Goal: Task Accomplishment & Management: Manage account settings

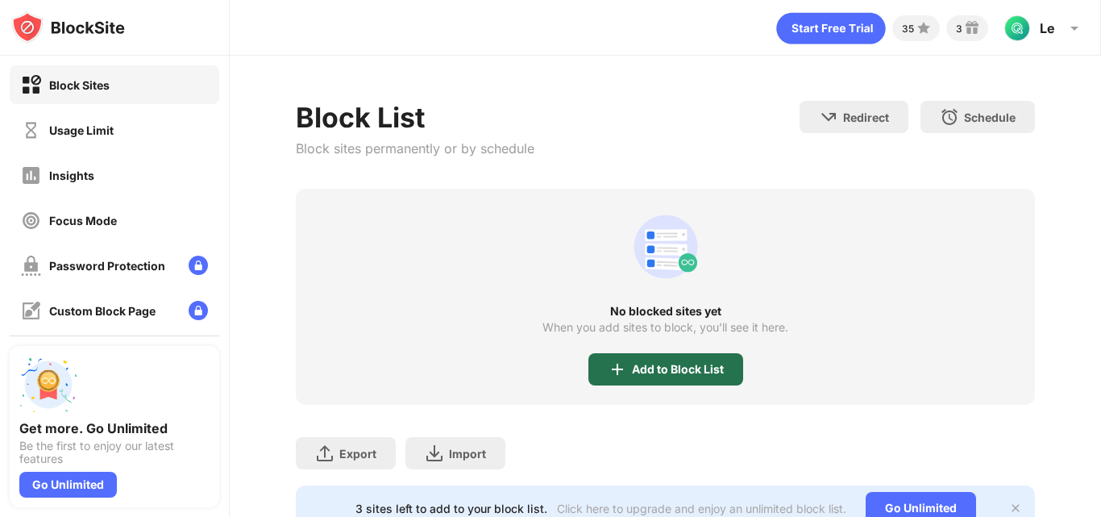
click at [600, 356] on div "Add to Block List" at bounding box center [665, 369] width 155 height 32
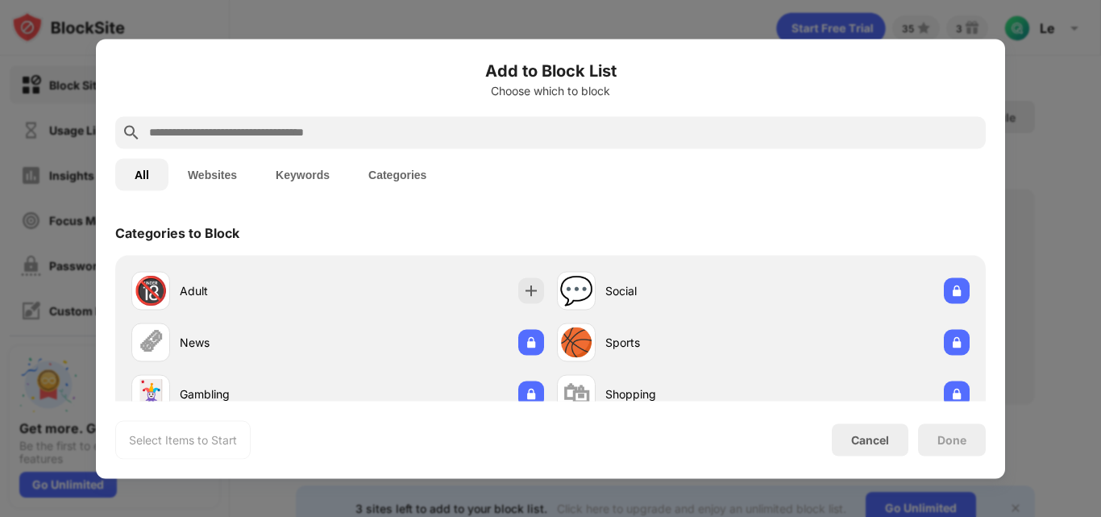
click at [481, 131] on input "text" at bounding box center [563, 131] width 832 height 19
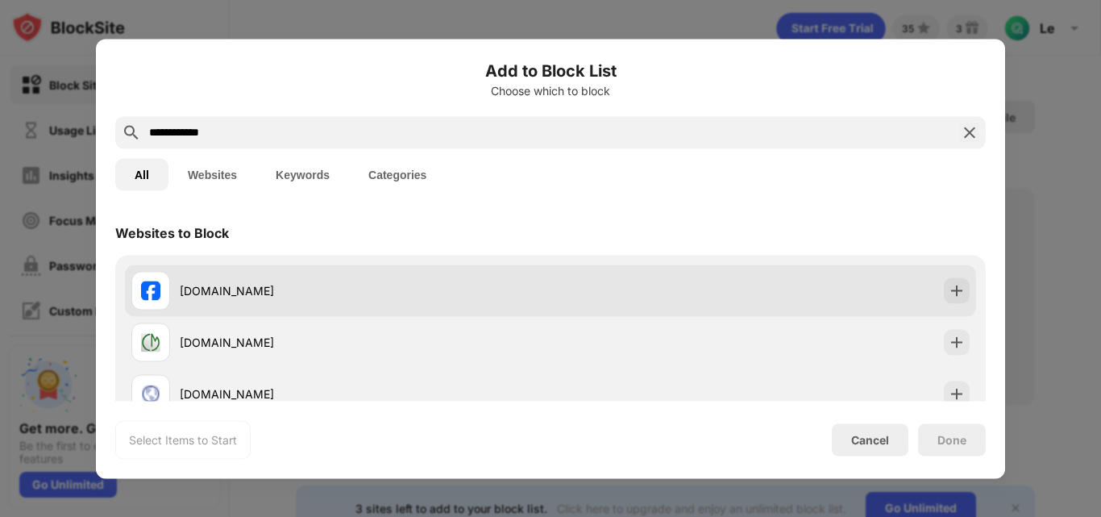
type input "**********"
click at [397, 272] on div "[DOMAIN_NAME]" at bounding box center [340, 290] width 419 height 39
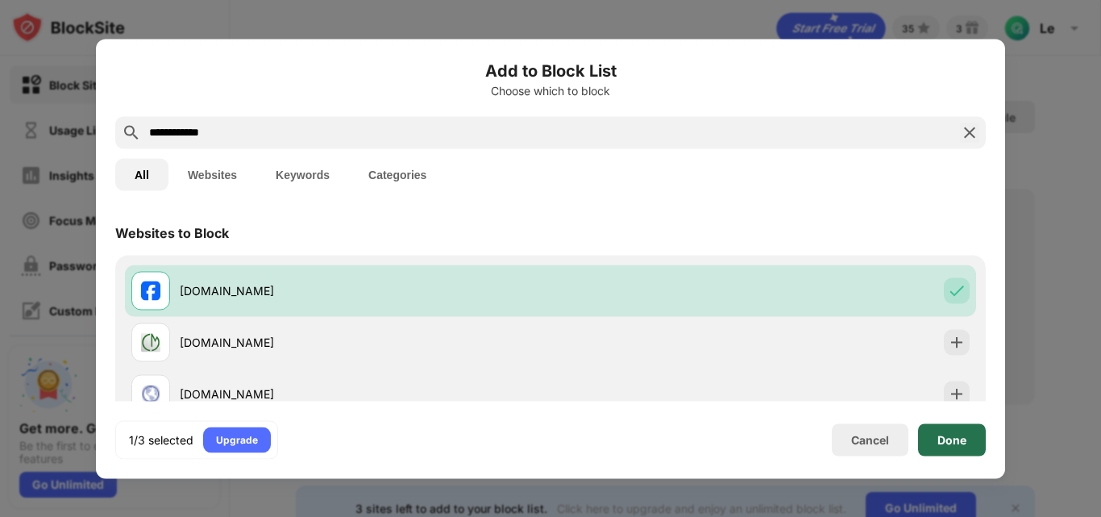
click at [953, 454] on div "Done" at bounding box center [952, 439] width 68 height 32
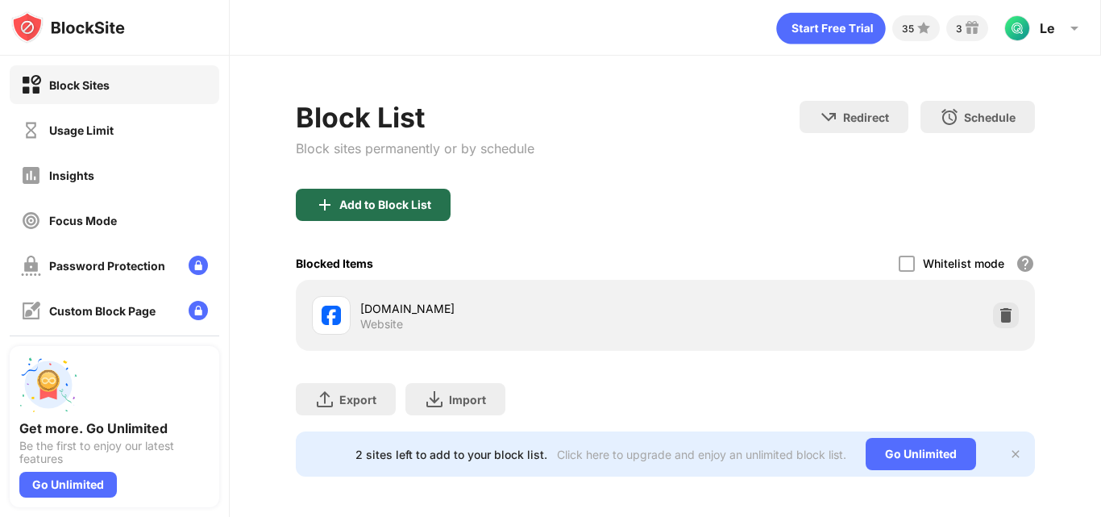
click at [420, 204] on div "Add to Block List" at bounding box center [385, 204] width 92 height 13
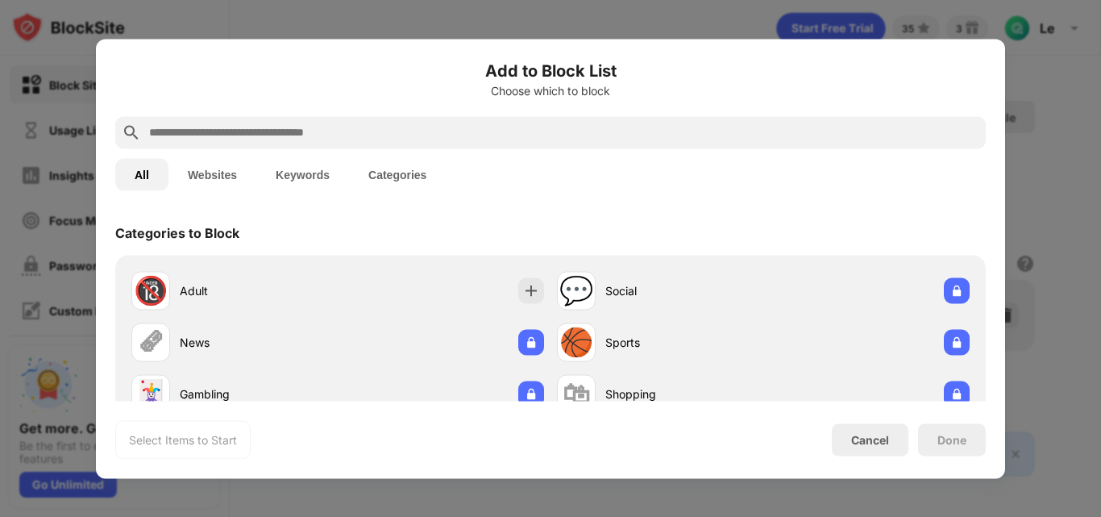
click at [422, 139] on input "text" at bounding box center [563, 131] width 832 height 19
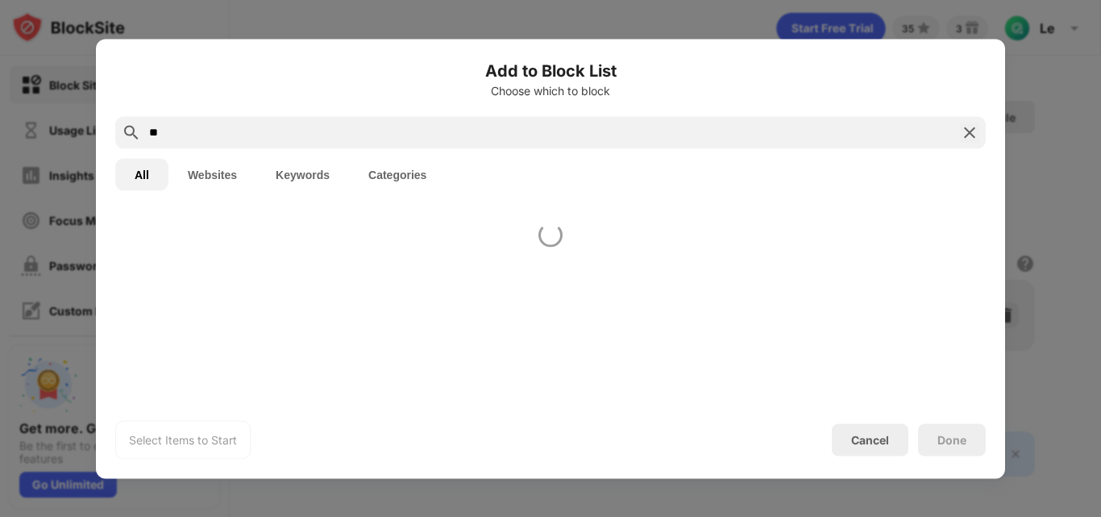
type input "*"
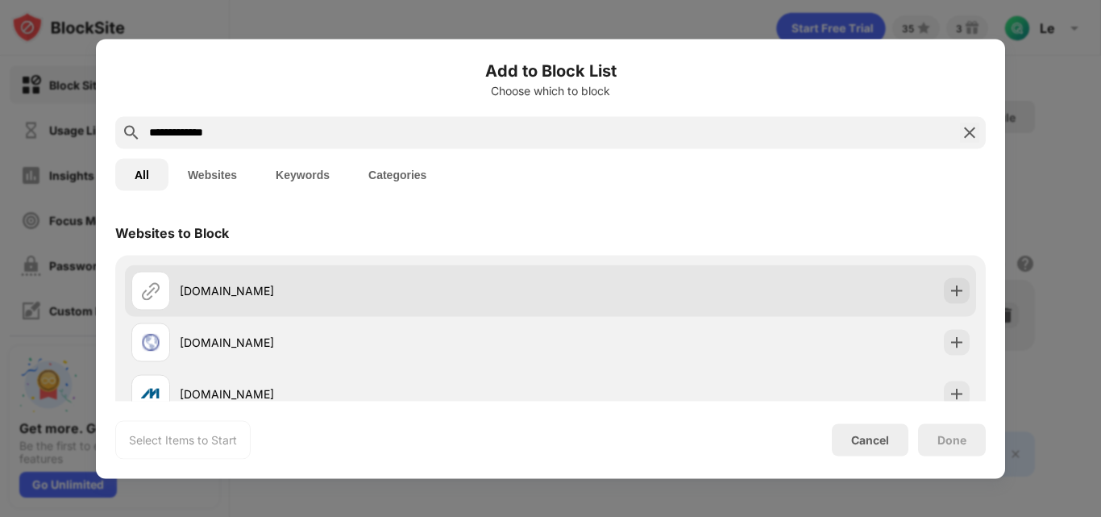
type input "**********"
click at [367, 293] on div "[DOMAIN_NAME]" at bounding box center [365, 290] width 371 height 17
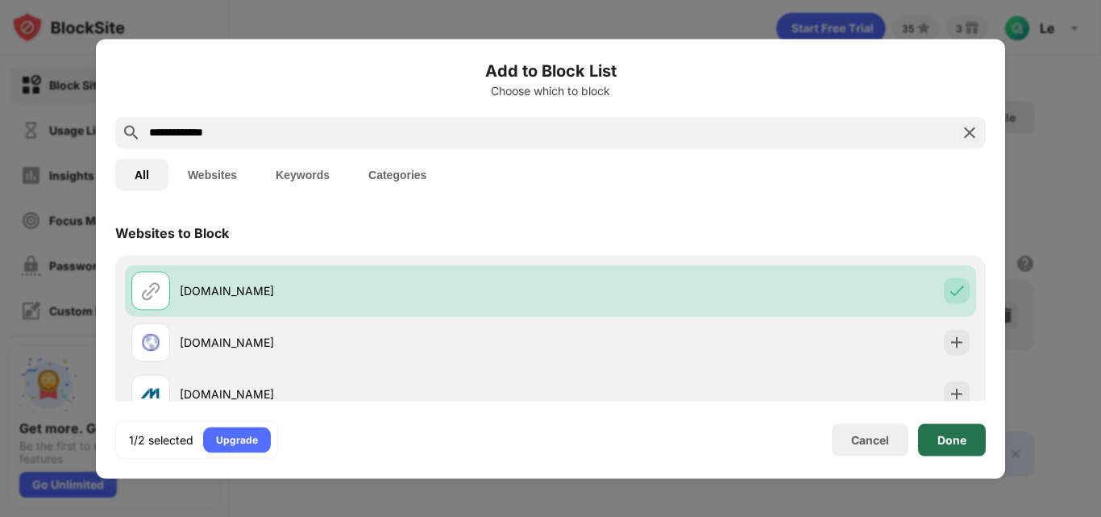
click at [943, 446] on div "Done" at bounding box center [952, 439] width 68 height 32
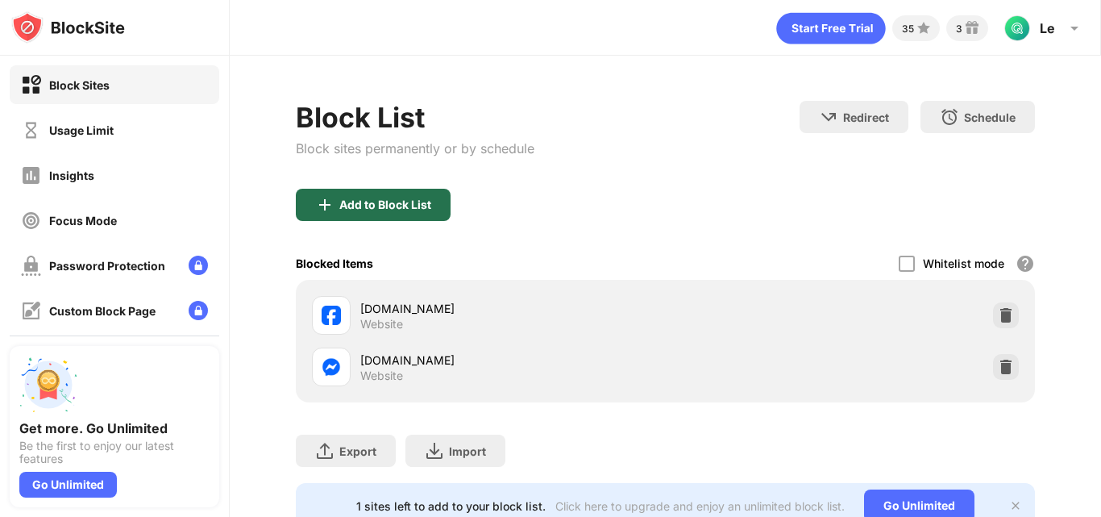
click at [352, 219] on div "Add to Block List" at bounding box center [373, 205] width 155 height 32
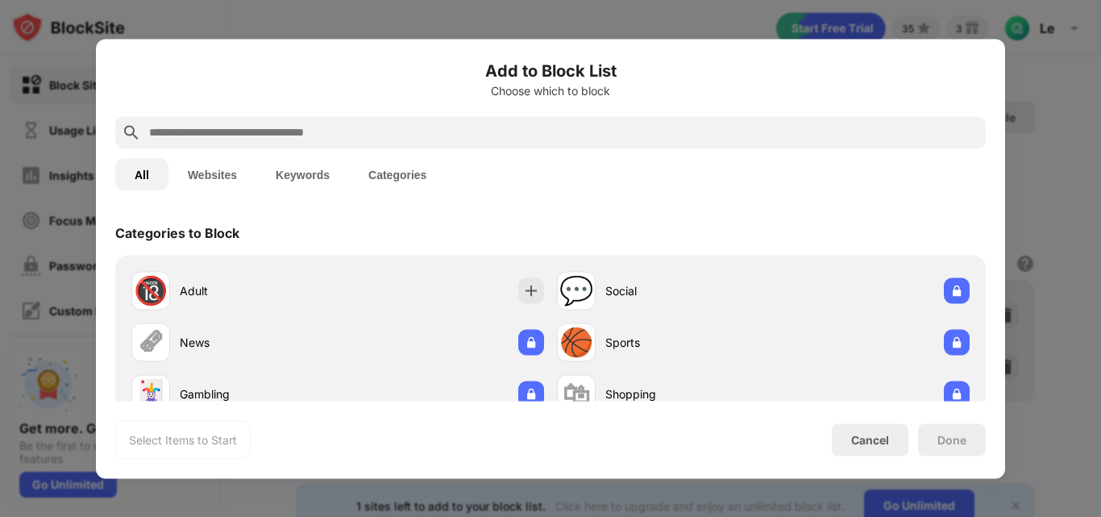
click at [382, 133] on input "text" at bounding box center [563, 131] width 832 height 19
type input "*"
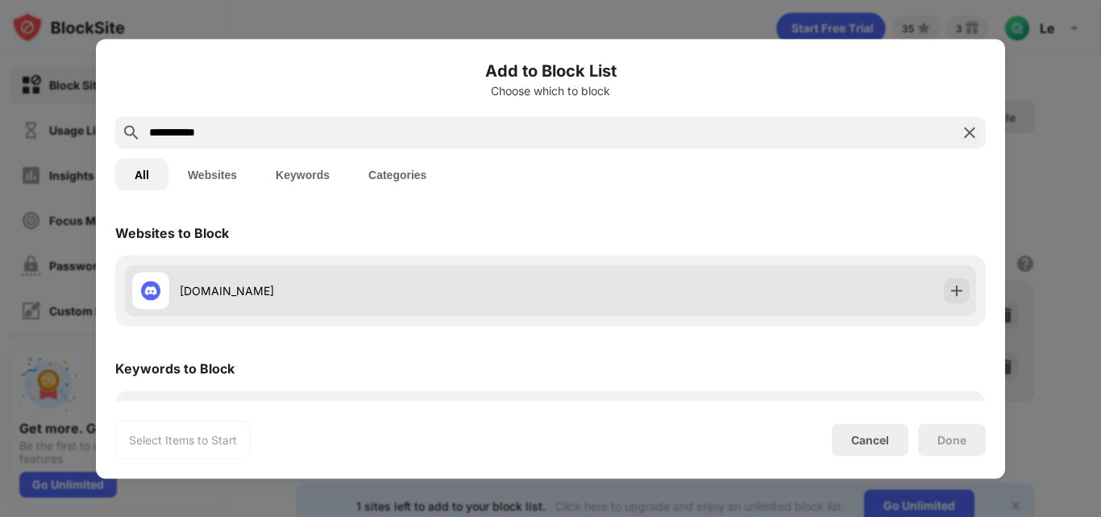
type input "**********"
click at [215, 275] on div "[DOMAIN_NAME]" at bounding box center [340, 290] width 419 height 39
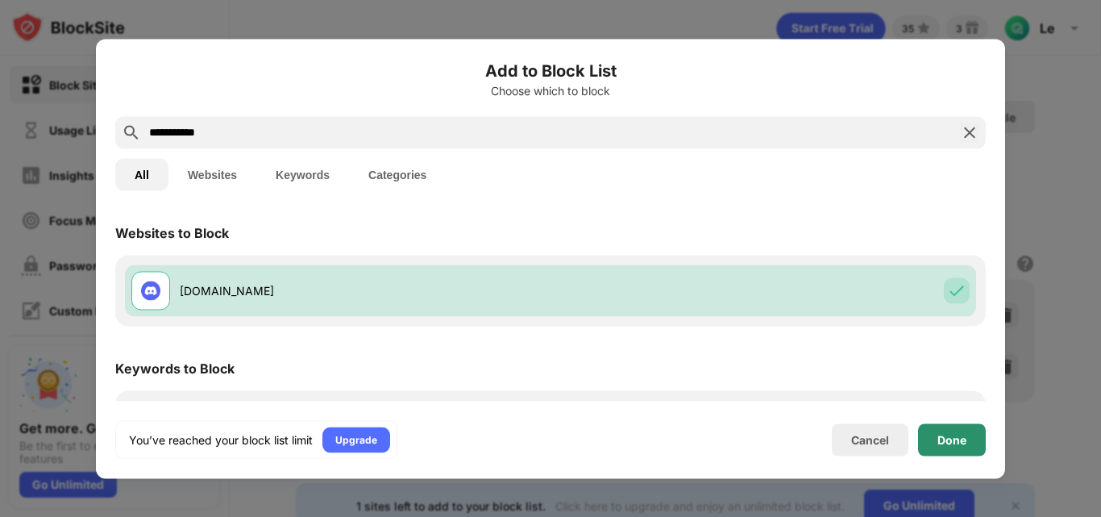
click at [948, 439] on div "Done" at bounding box center [951, 439] width 29 height 13
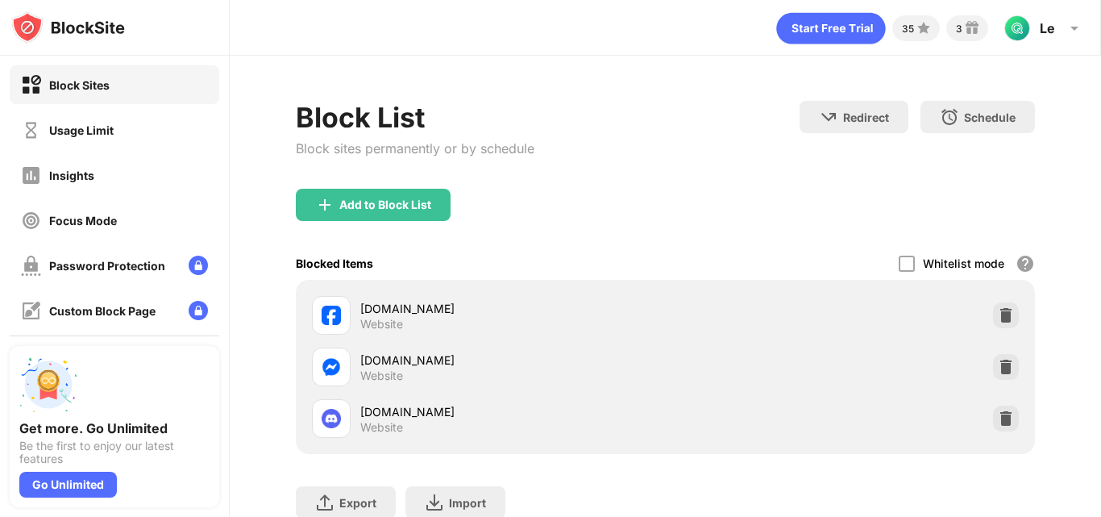
click at [720, 395] on div "[DOMAIN_NAME] Website" at bounding box center [665, 418] width 720 height 52
